Goal: Task Accomplishment & Management: Use online tool/utility

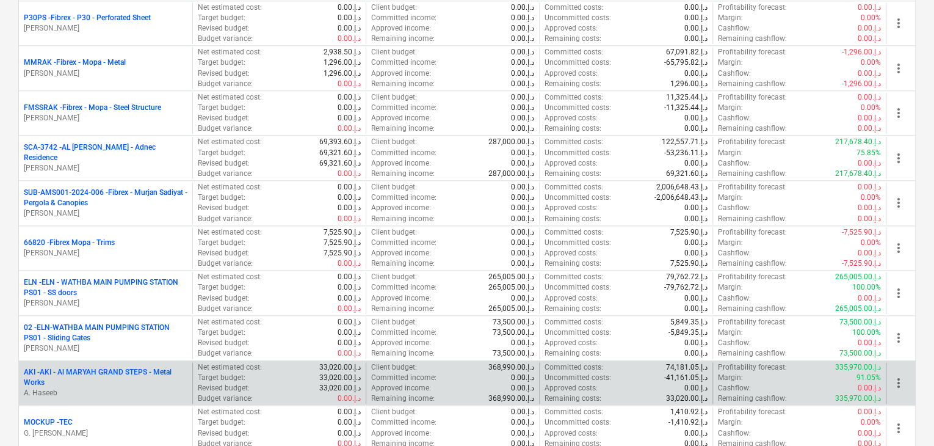
scroll to position [672, 0]
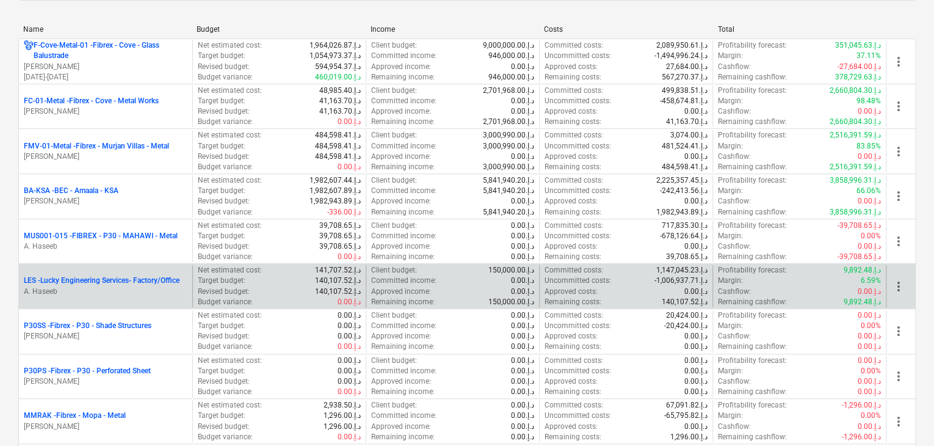
scroll to position [244, 0]
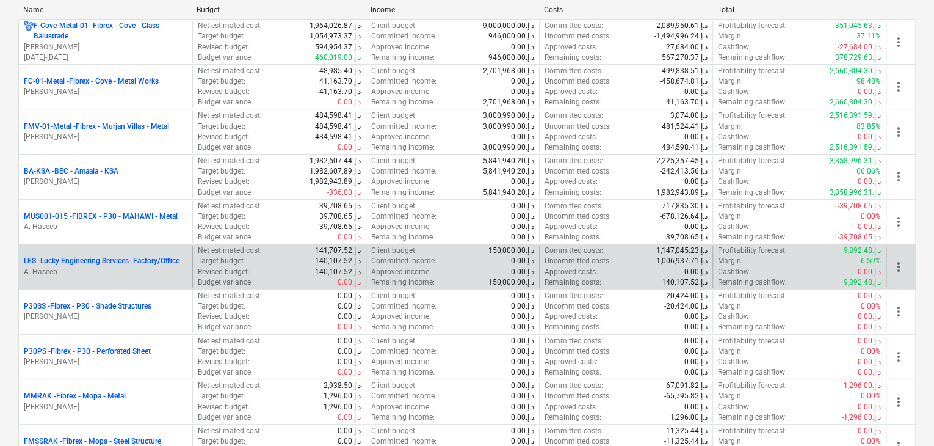
click at [127, 269] on p "A. Haseeb" at bounding box center [106, 272] width 164 height 10
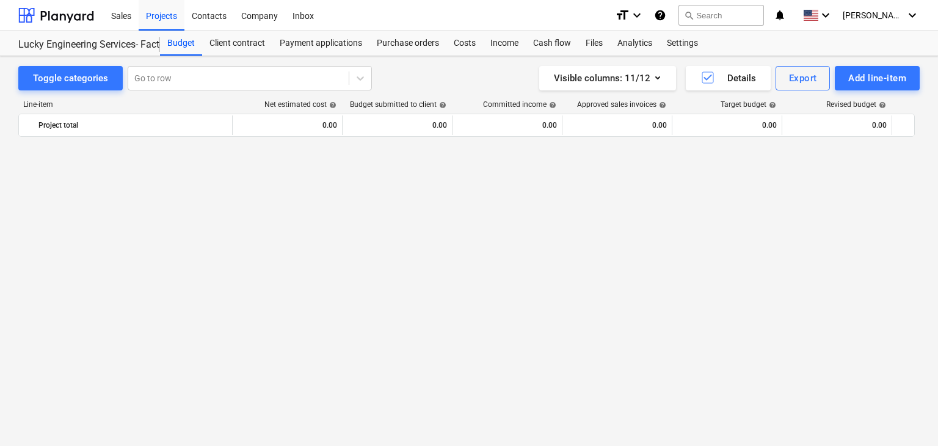
scroll to position [29324, 0]
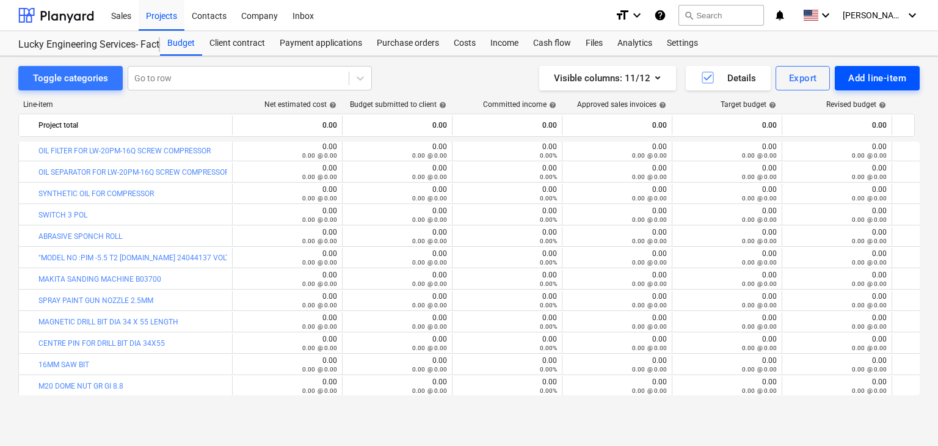
click at [877, 79] on div "Add line-item" at bounding box center [877, 78] width 58 height 16
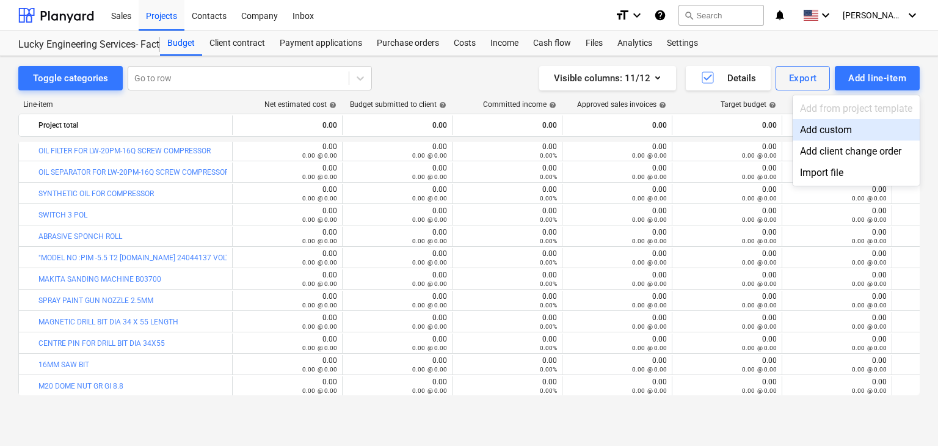
click at [825, 133] on div "Add custom" at bounding box center [856, 129] width 127 height 21
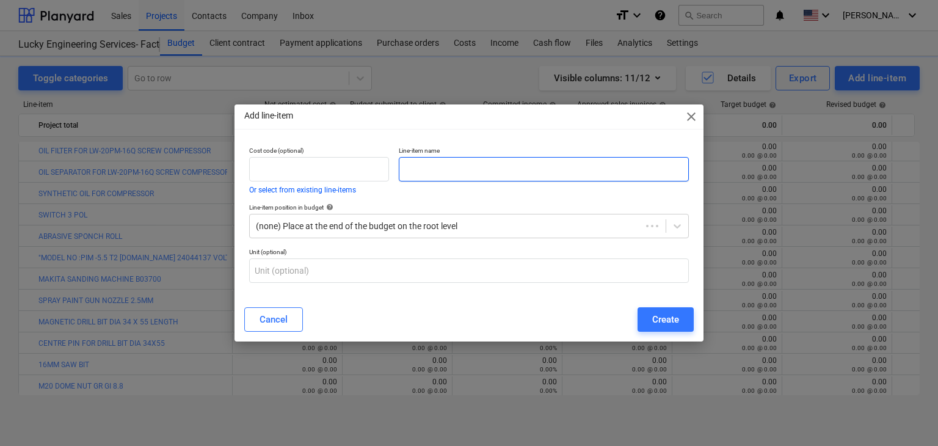
click at [485, 170] on input "text" at bounding box center [544, 169] width 290 height 24
paste input "DEWALT FIELD COIL FOR 4010T"
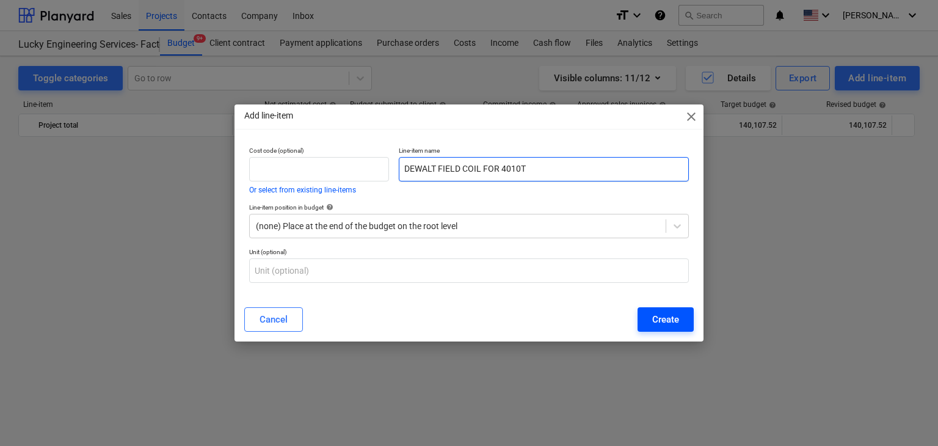
type input "DEWALT FIELD COIL FOR 4010T"
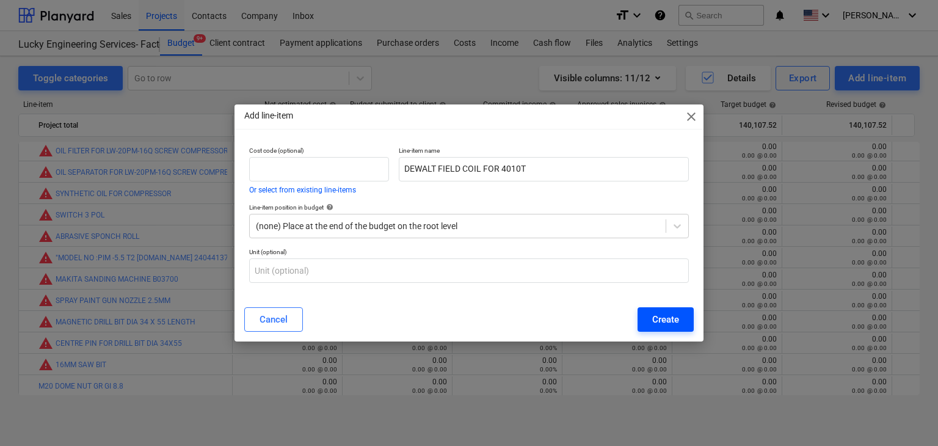
click at [677, 311] on div "Create" at bounding box center [665, 319] width 27 height 16
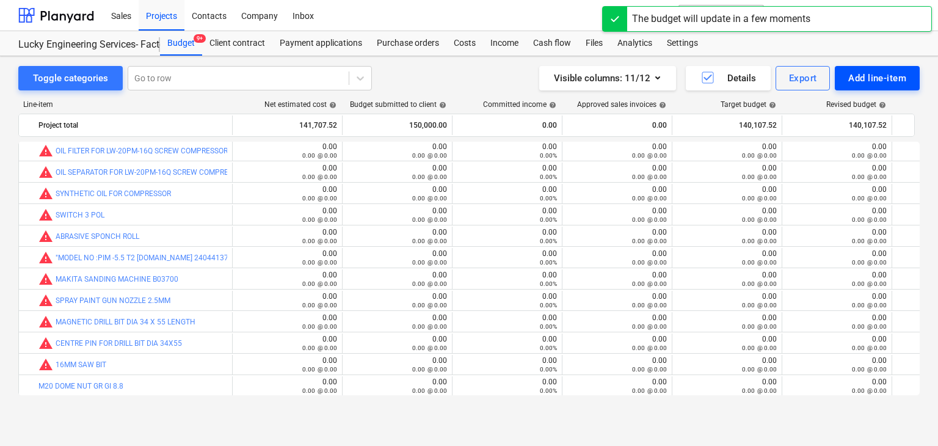
click at [862, 83] on div "Add line-item" at bounding box center [877, 78] width 58 height 16
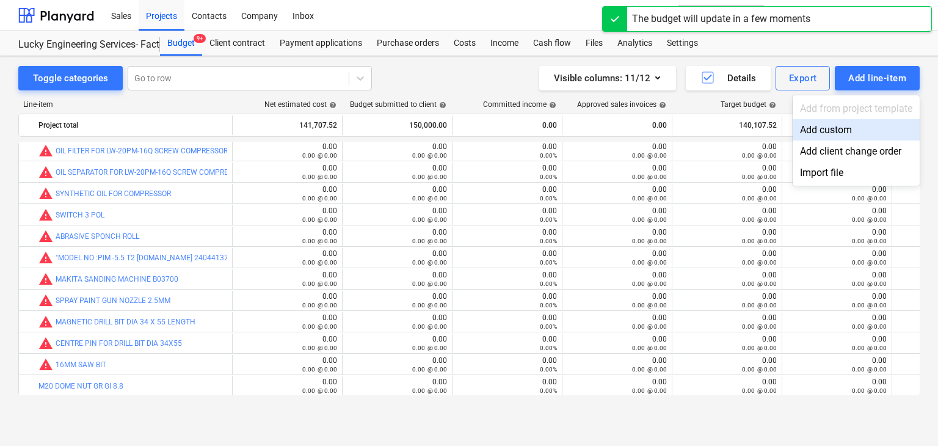
click at [838, 139] on div "Add custom" at bounding box center [856, 129] width 127 height 21
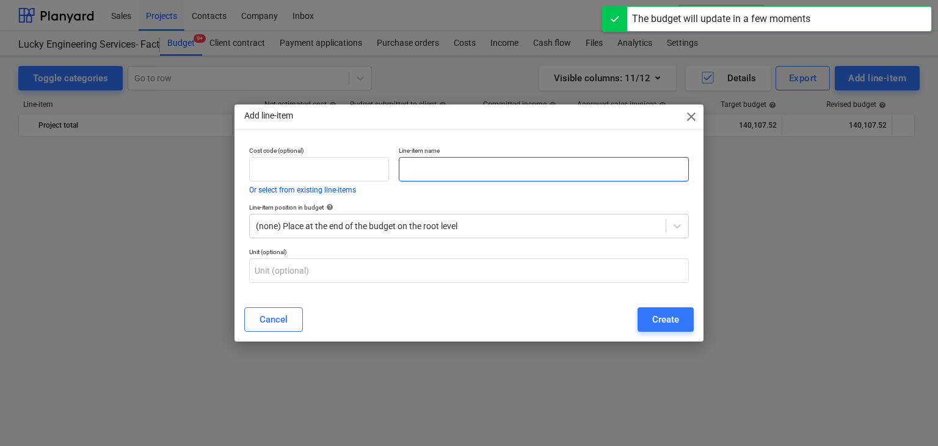
scroll to position [29324, 0]
click at [434, 173] on input "text" at bounding box center [544, 169] width 290 height 24
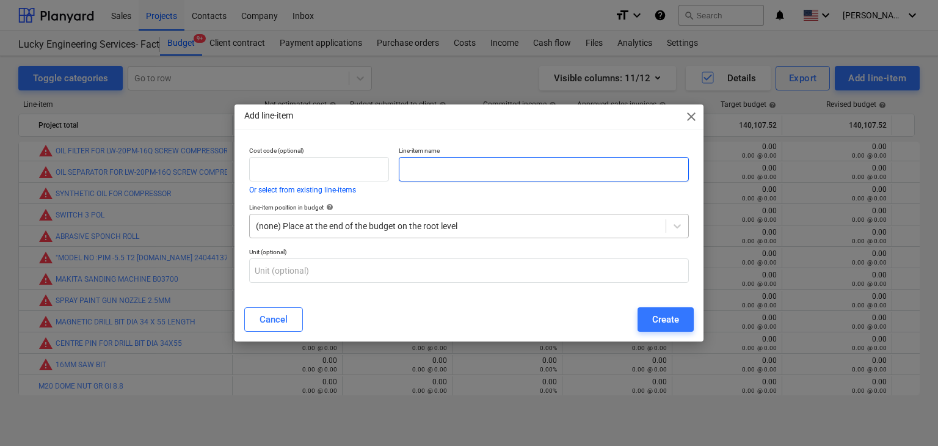
paste input "DEWALT SPINDLE SWITCH FOR 4010T"
type input "DEWALT SPINDLE SWITCH FOR 4010T"
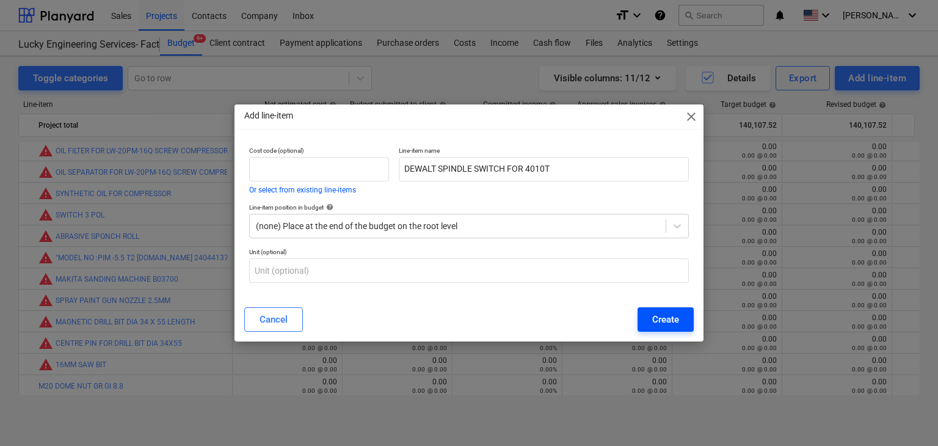
click at [664, 320] on div "Create" at bounding box center [665, 319] width 27 height 16
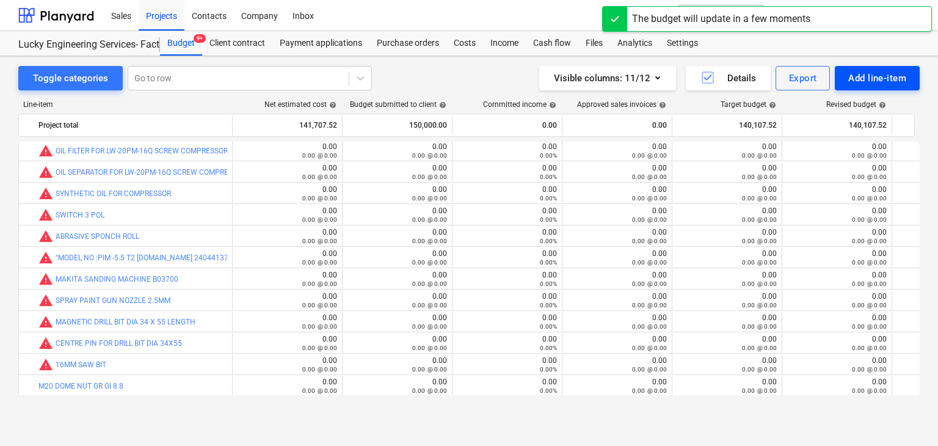
click at [880, 75] on div "Add line-item" at bounding box center [877, 78] width 58 height 16
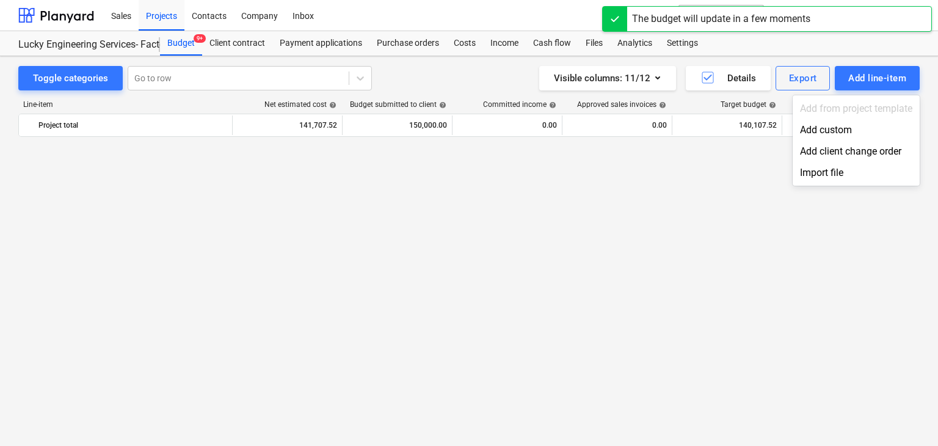
scroll to position [29324, 0]
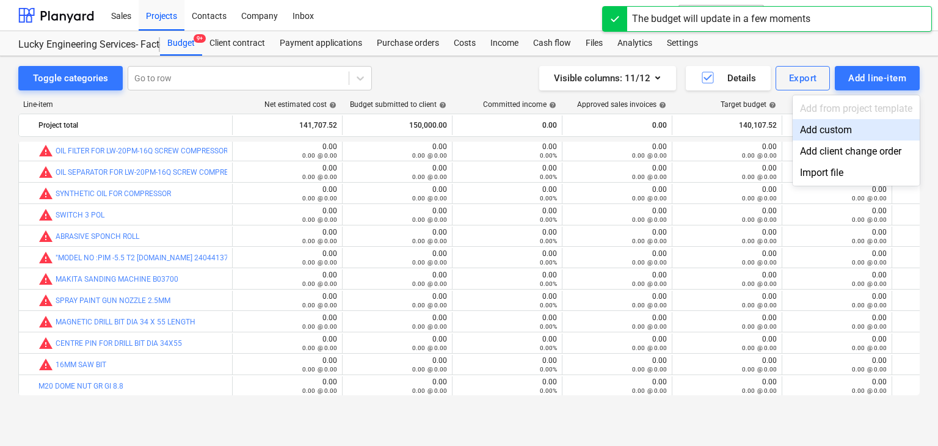
click at [832, 127] on div "Add custom" at bounding box center [856, 129] width 127 height 21
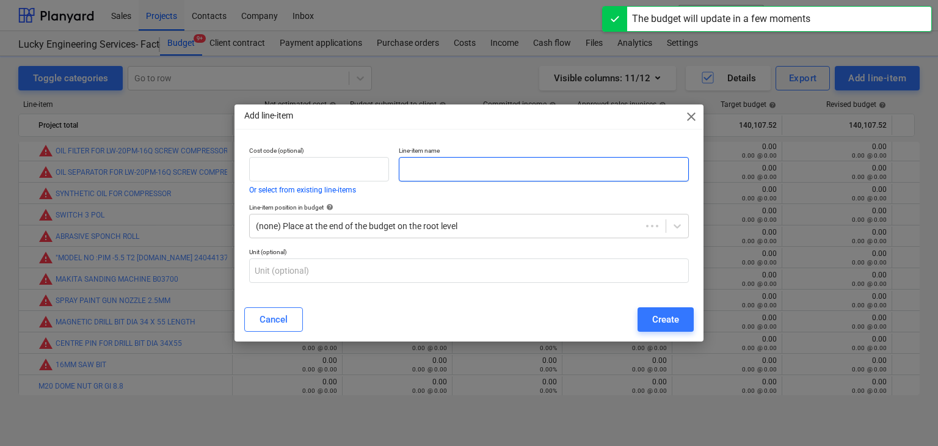
click at [432, 170] on input "text" at bounding box center [544, 169] width 290 height 24
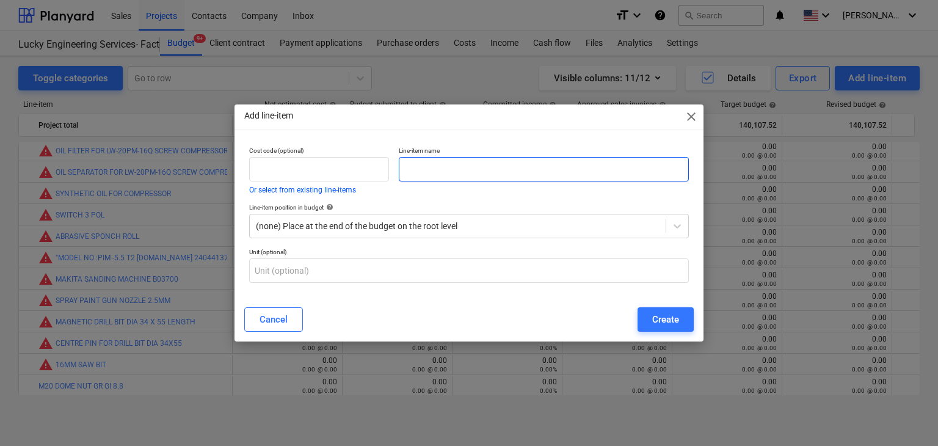
paste input "DEWALT CARBON BUSH FOR DWD024"
type input "DEWALT CARBON BUSH FOR DWD024"
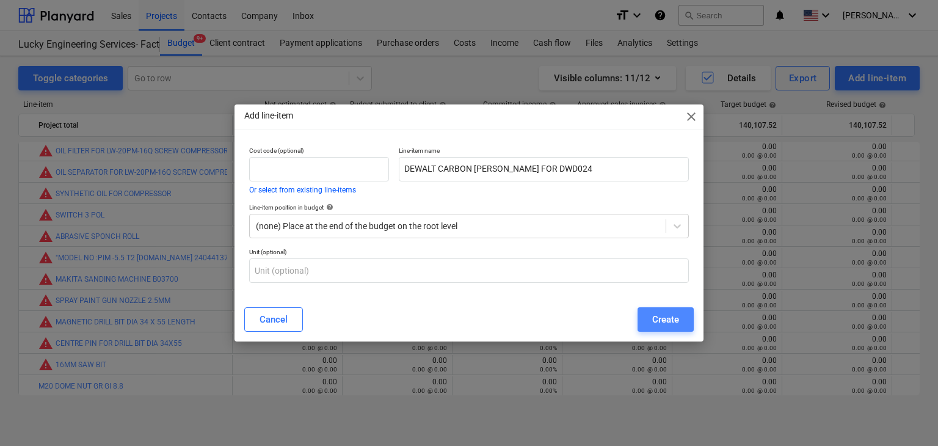
click at [667, 314] on div "Create" at bounding box center [665, 319] width 27 height 16
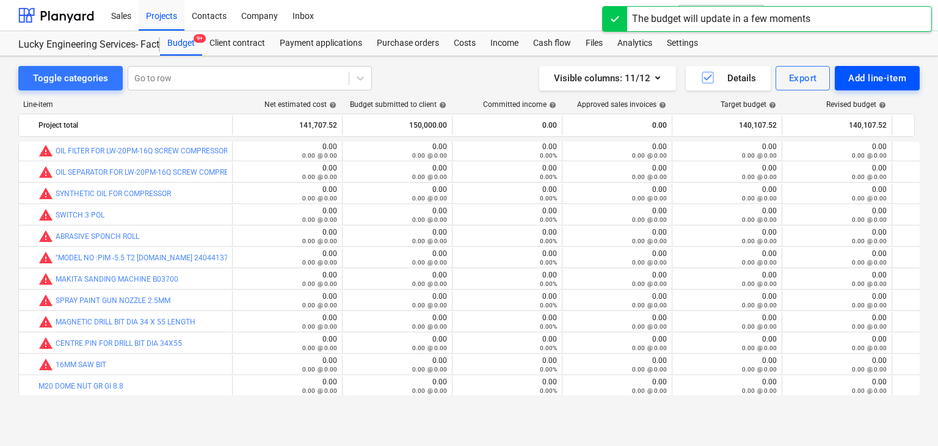
click at [870, 78] on div "Add line-item" at bounding box center [877, 78] width 58 height 16
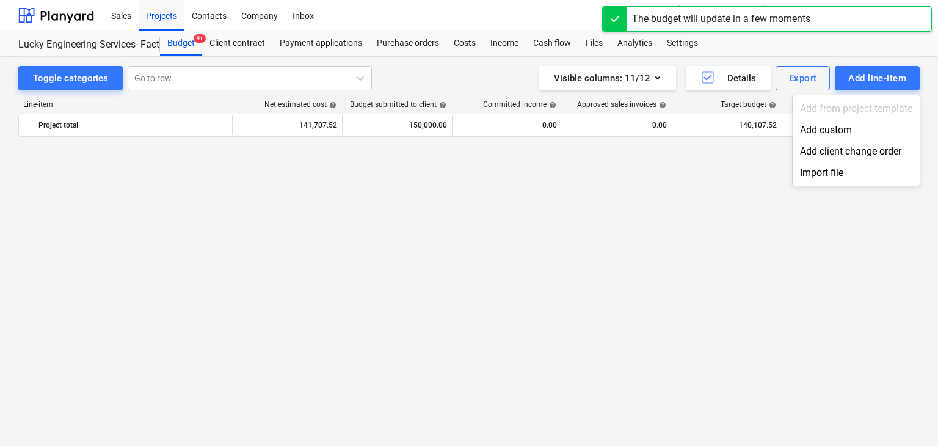
scroll to position [29324, 0]
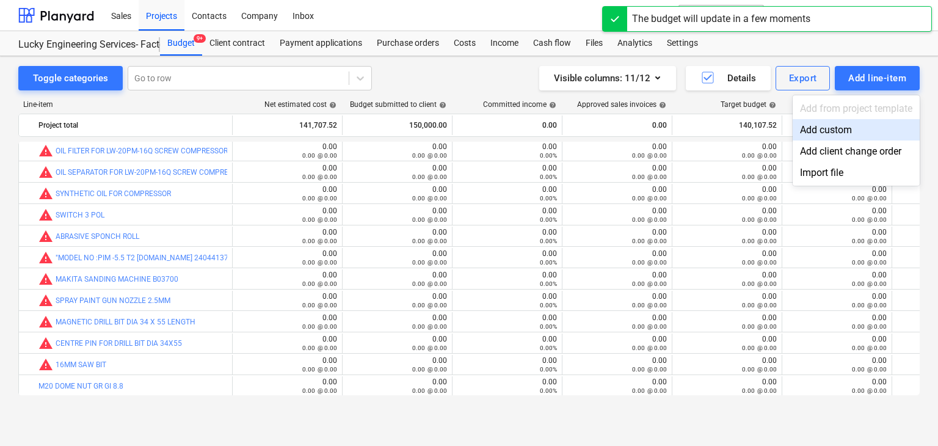
click at [840, 129] on div "Add custom" at bounding box center [856, 129] width 127 height 21
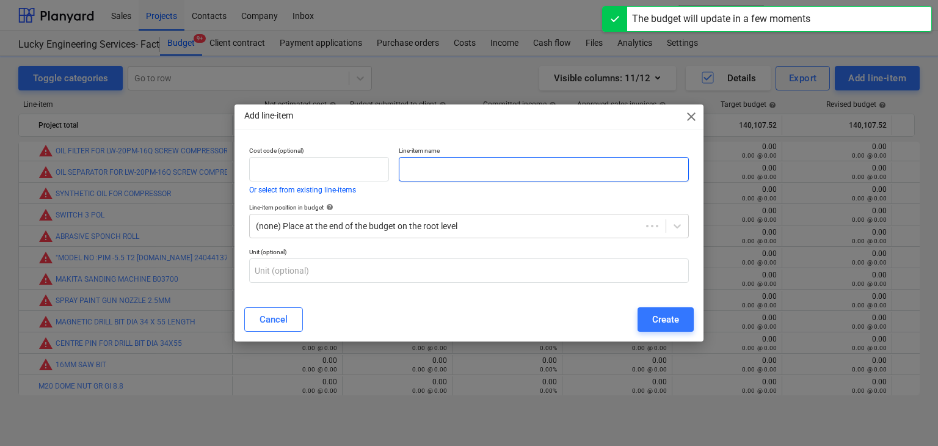
drag, startPoint x: 408, startPoint y: 170, endPoint x: 355, endPoint y: 214, distance: 69.3
click at [403, 176] on input "text" at bounding box center [544, 169] width 290 height 24
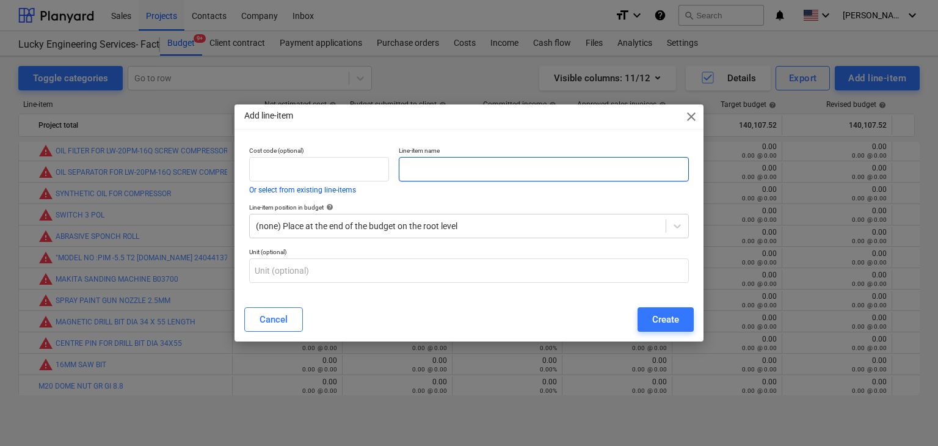
paste input "DEWALT ARMATURE FOR DWD024"
type input "DEWALT ARMATURE FOR DWD024"
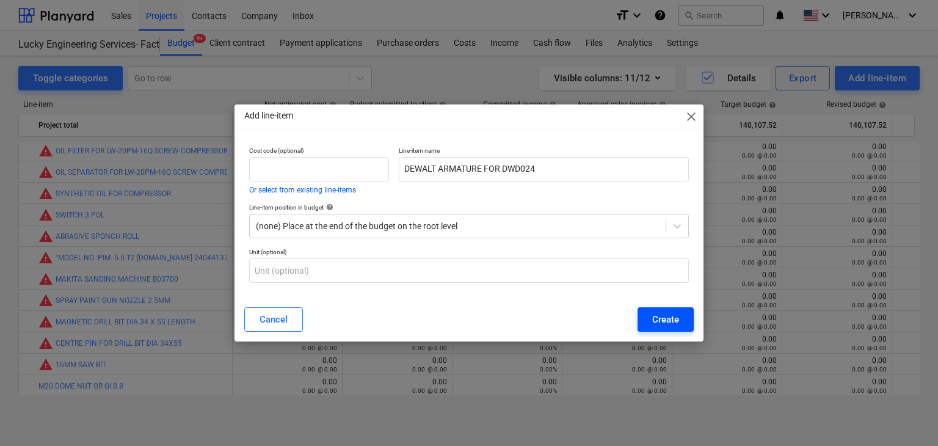
click at [670, 330] on button "Create" at bounding box center [665, 319] width 56 height 24
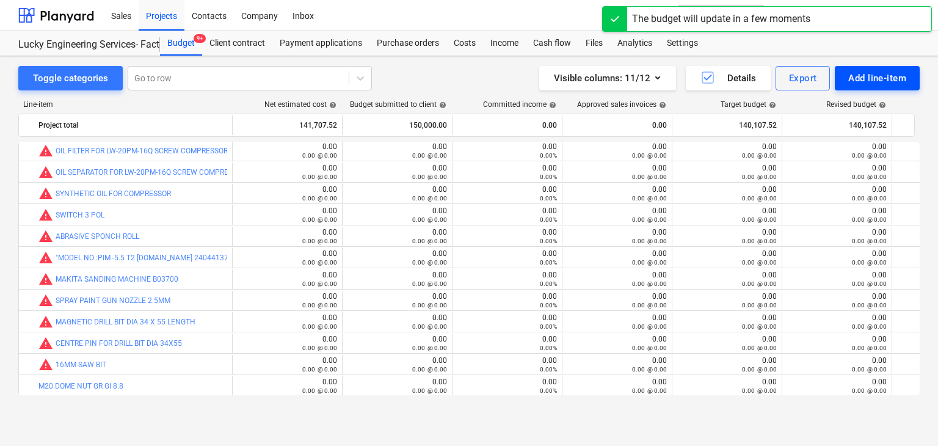
click at [860, 82] on div "Add line-item" at bounding box center [877, 78] width 58 height 16
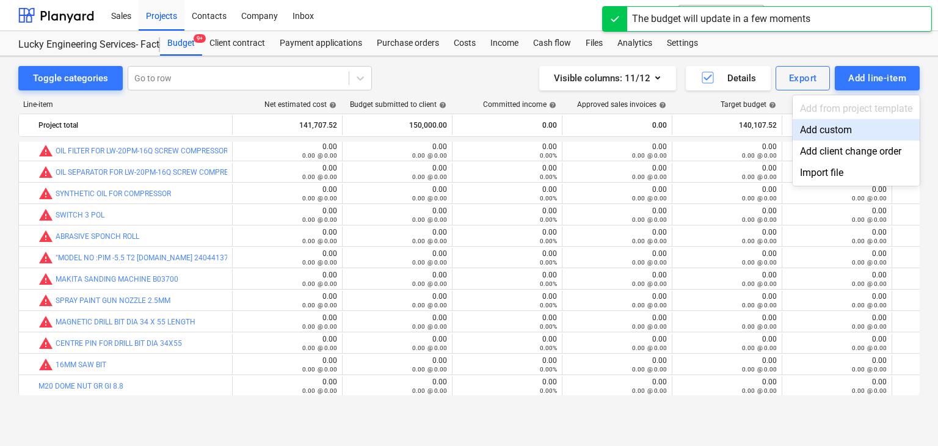
click at [828, 131] on div "Add custom" at bounding box center [856, 129] width 127 height 21
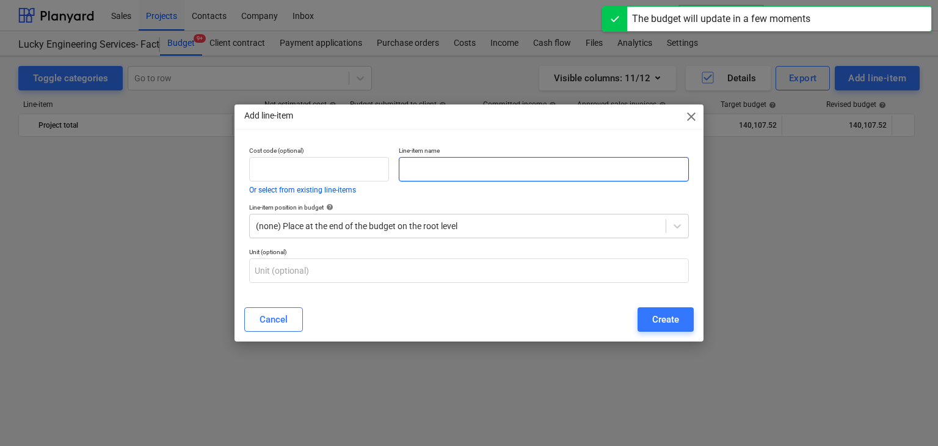
scroll to position [29324, 0]
drag, startPoint x: 441, startPoint y: 172, endPoint x: 335, endPoint y: 240, distance: 126.9
click at [439, 172] on input "text" at bounding box center [544, 169] width 290 height 24
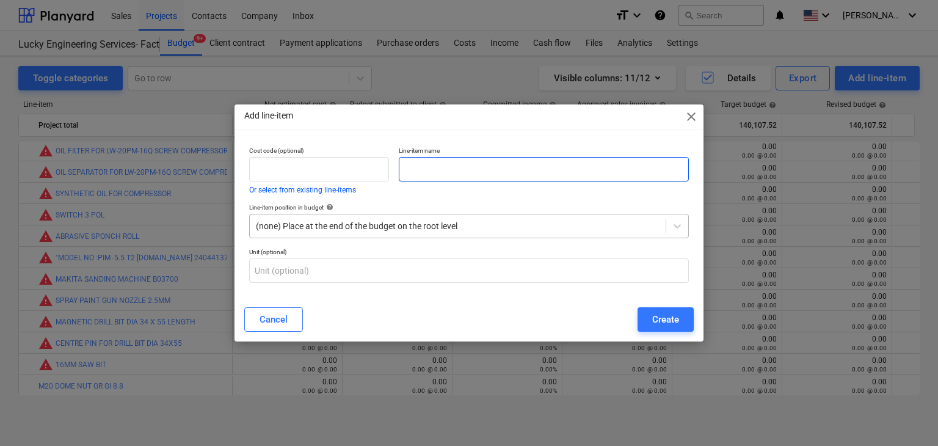
paste input "DEWALT FIELD COIL FOR DWD024"
type input "DEWALT FIELD COIL FOR DWD024"
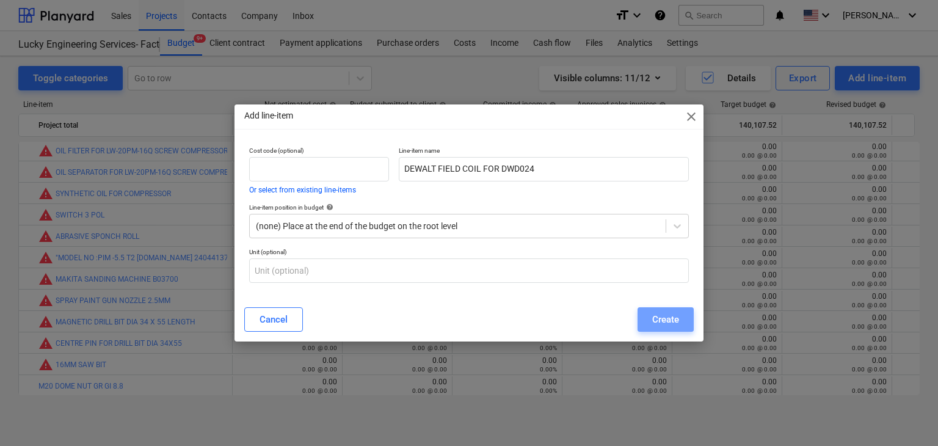
click at [667, 331] on button "Create" at bounding box center [665, 319] width 56 height 24
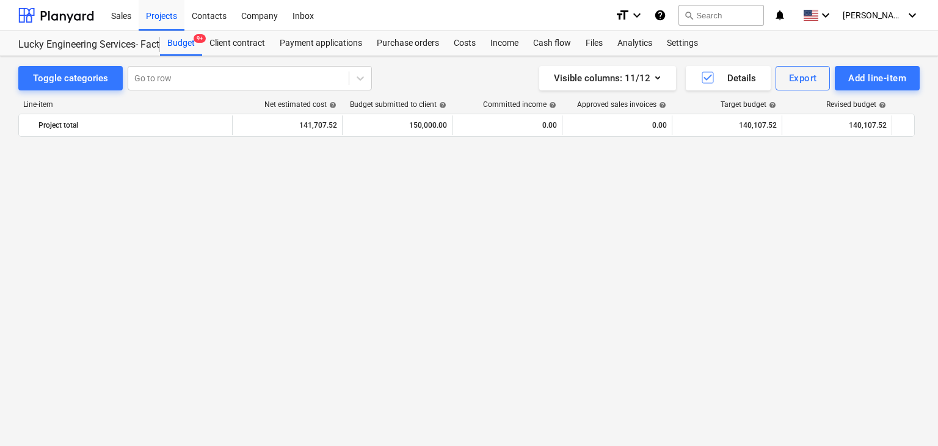
scroll to position [29324, 0]
